Goal: Navigation & Orientation: Find specific page/section

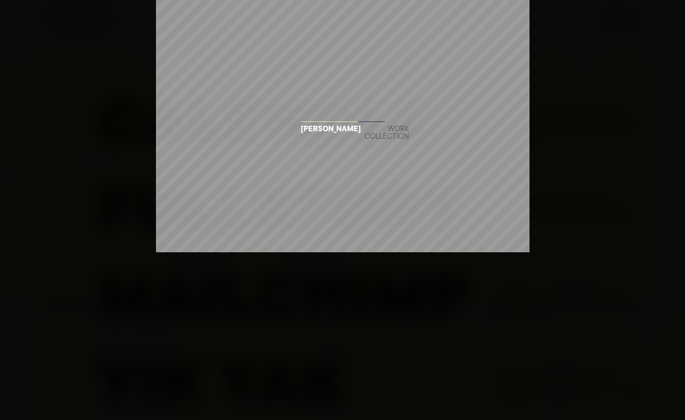
click at [365, 132] on div "Work collection" at bounding box center [387, 133] width 44 height 15
click at [314, 127] on div "[PERSON_NAME]" at bounding box center [331, 129] width 60 height 7
click at [314, 162] on div "Building 77 Bryan Lewis Work collection" at bounding box center [342, 210] width 685 height 420
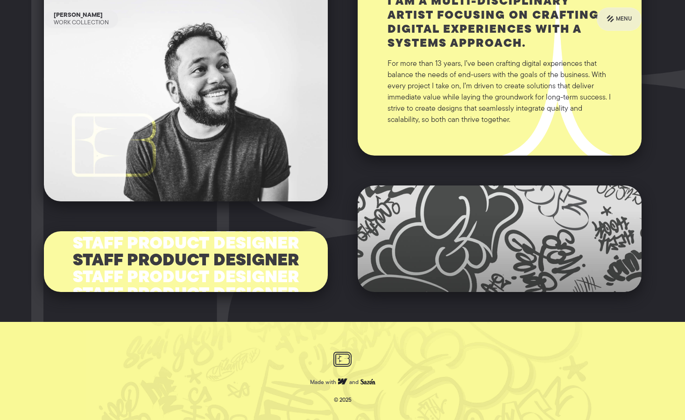
scroll to position [660, 0]
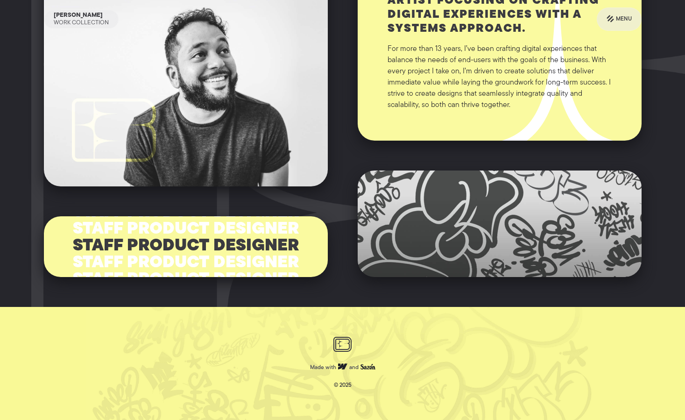
click at [262, 224] on div "Staff Product Designer" at bounding box center [186, 229] width 226 height 17
click at [293, 74] on div at bounding box center [186, 67] width 284 height 238
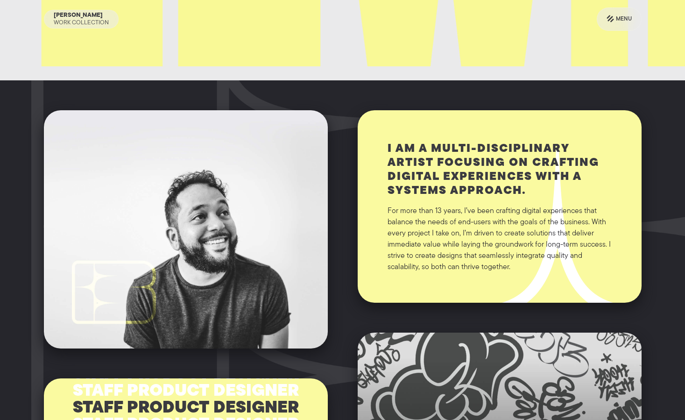
click at [427, 139] on div "I am a multi-disciplinary artist focusing on crafting digital experiences with …" at bounding box center [500, 206] width 284 height 192
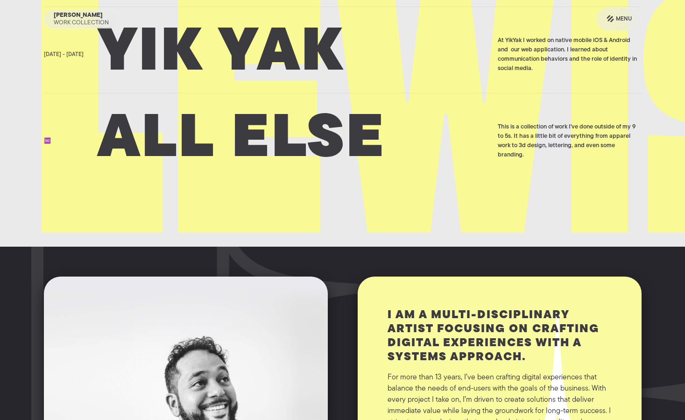
scroll to position [327, 0]
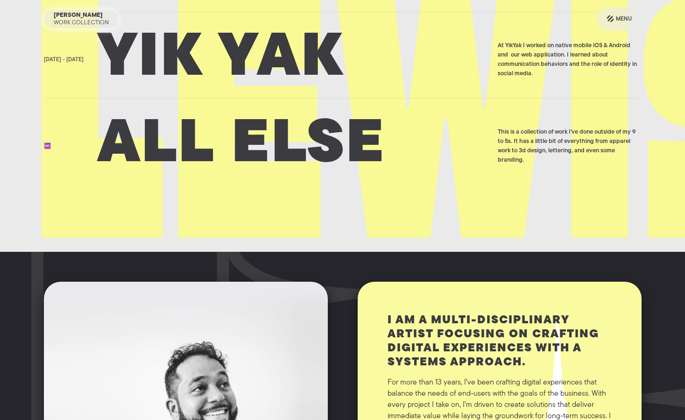
click at [76, 21] on div "Work Collection" at bounding box center [81, 22] width 55 height 7
